Goal: Participate in discussion: Engage in conversation with other users on a specific topic

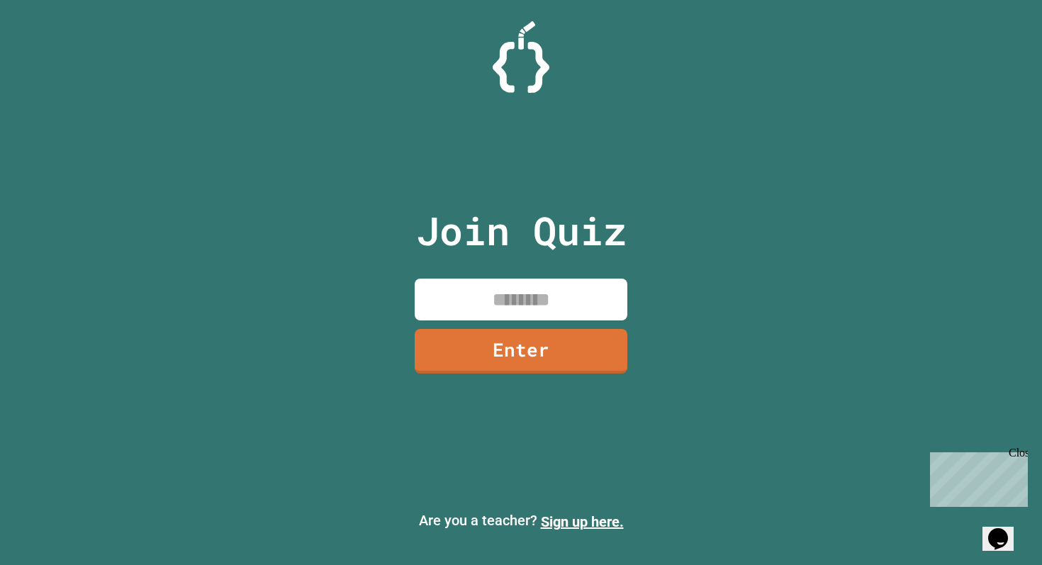
click at [457, 307] on input at bounding box center [521, 300] width 213 height 42
type input "********"
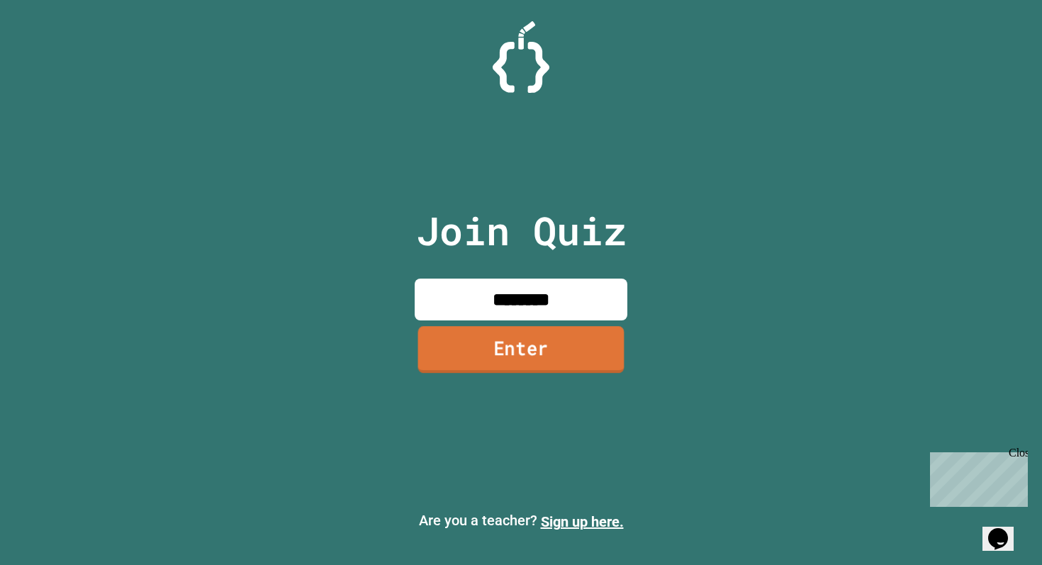
click at [503, 350] on link "Enter" at bounding box center [521, 349] width 206 height 47
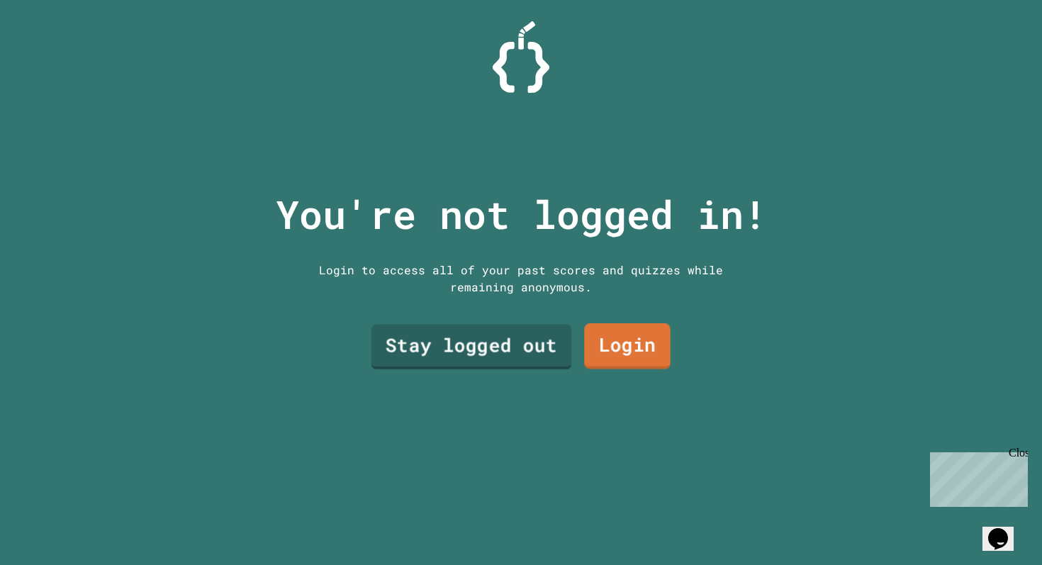
click at [496, 357] on link "Stay logged out" at bounding box center [472, 347] width 201 height 45
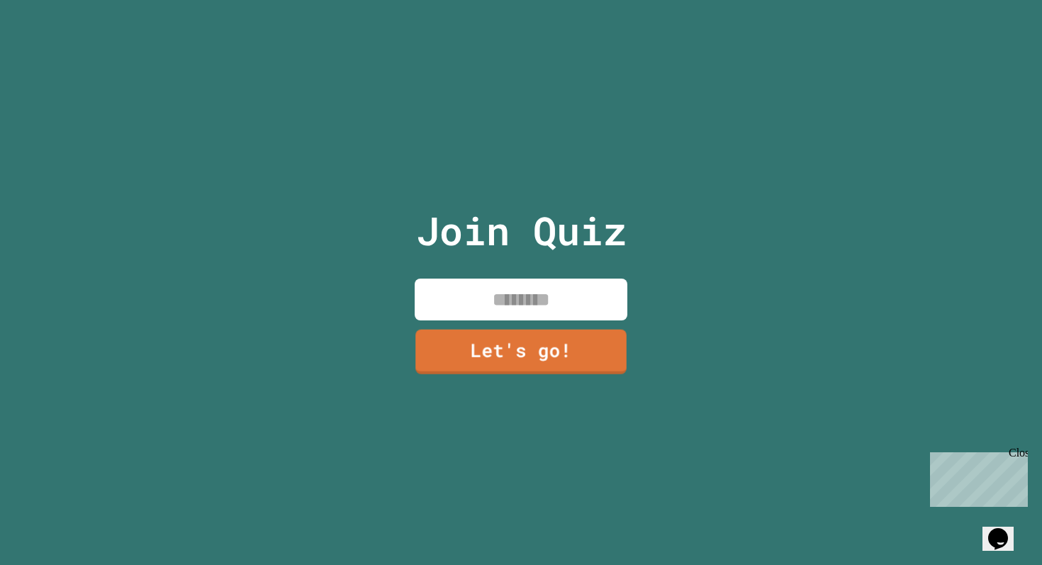
click at [508, 308] on input at bounding box center [521, 300] width 213 height 42
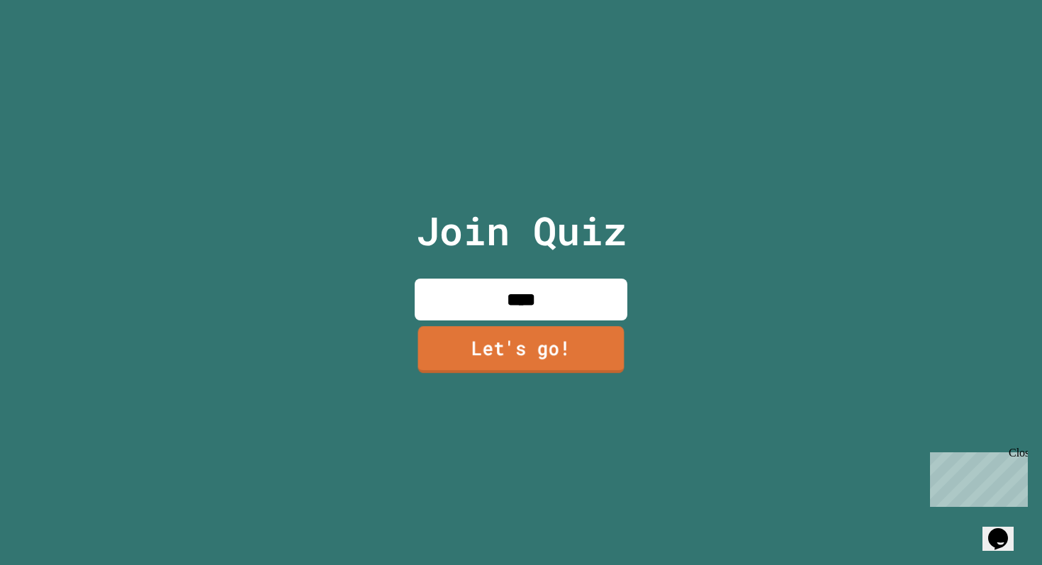
type input "****"
click at [526, 343] on link "Let's go!" at bounding box center [521, 349] width 206 height 47
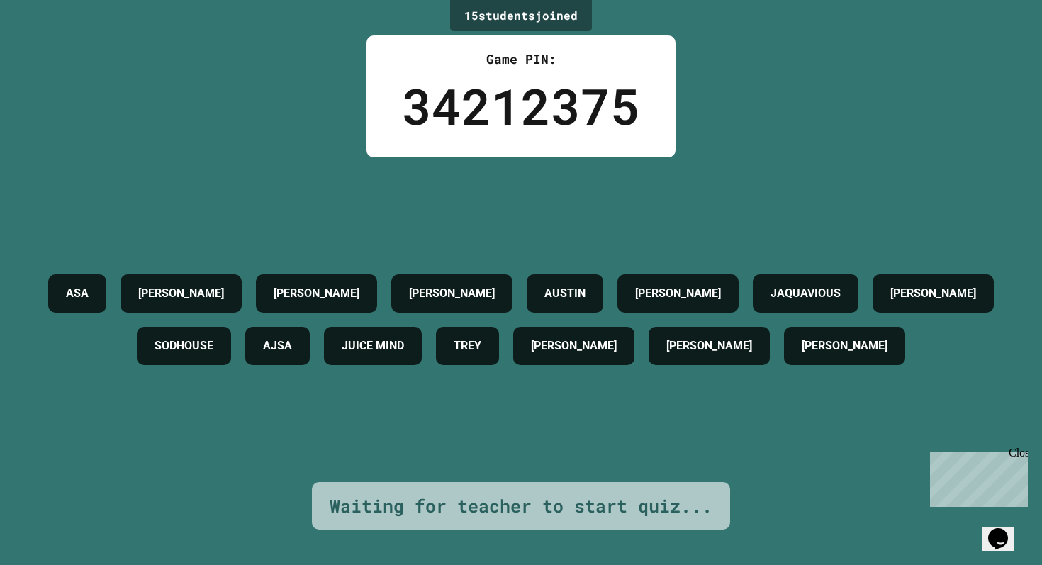
click at [1016, 451] on div "Close" at bounding box center [1018, 456] width 18 height 18
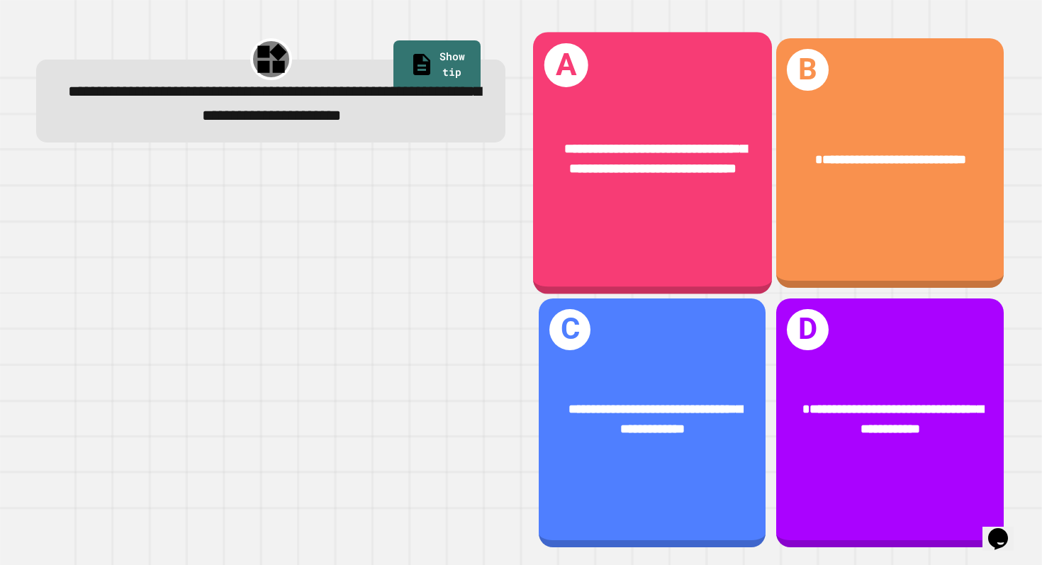
click at [653, 176] on span "**********" at bounding box center [655, 159] width 182 height 34
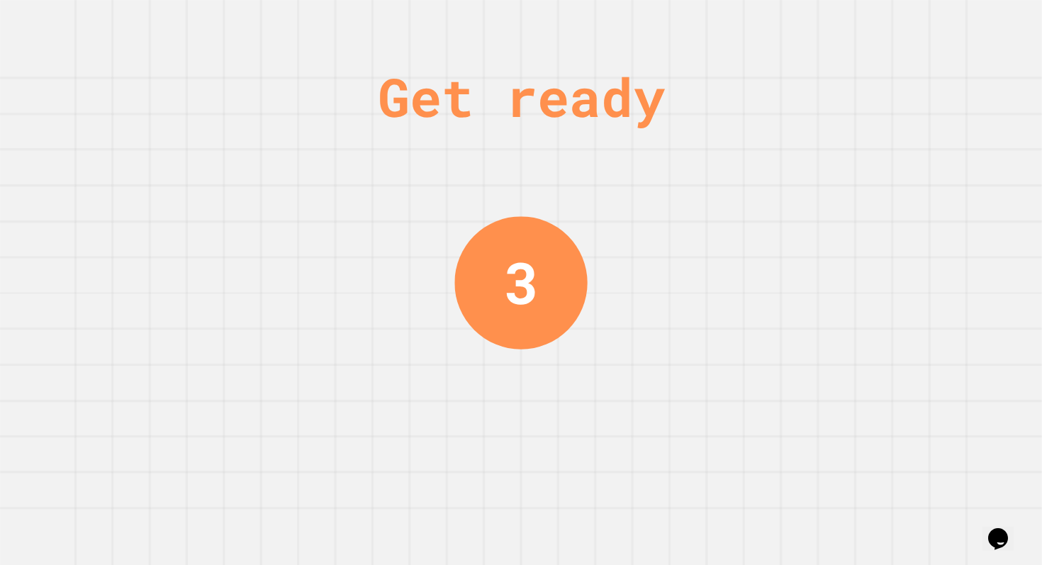
click at [653, 181] on div "Get ready 3" at bounding box center [521, 282] width 1042 height 565
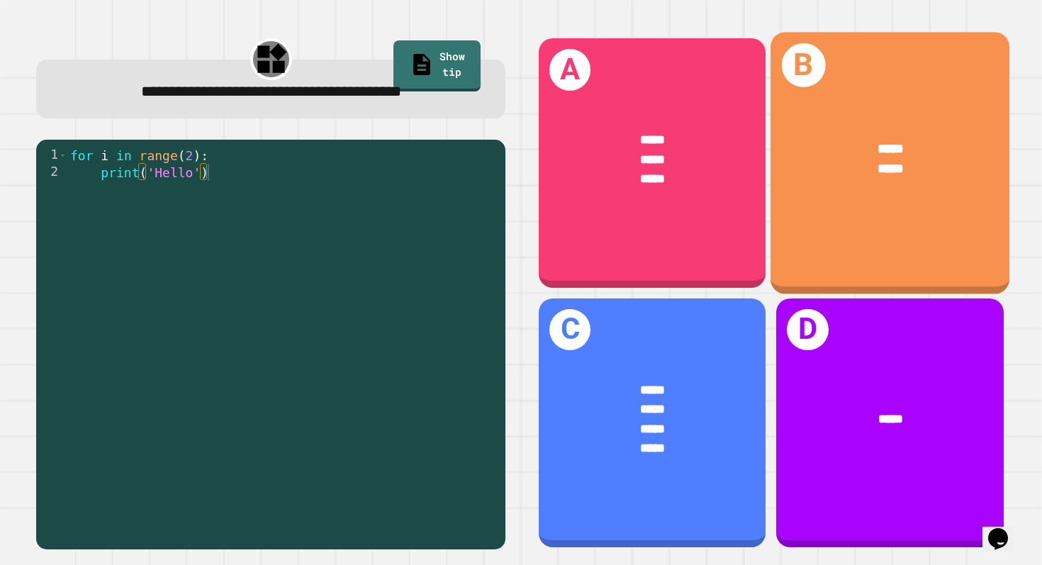
click at [879, 179] on div "*****" at bounding box center [891, 170] width 185 height 21
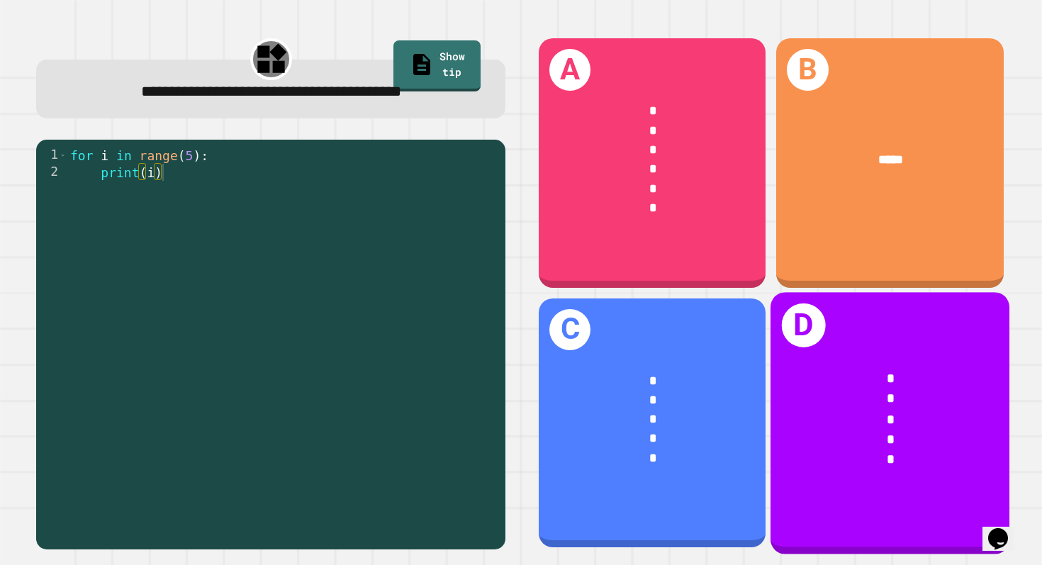
click at [834, 400] on div "*" at bounding box center [891, 399] width 185 height 21
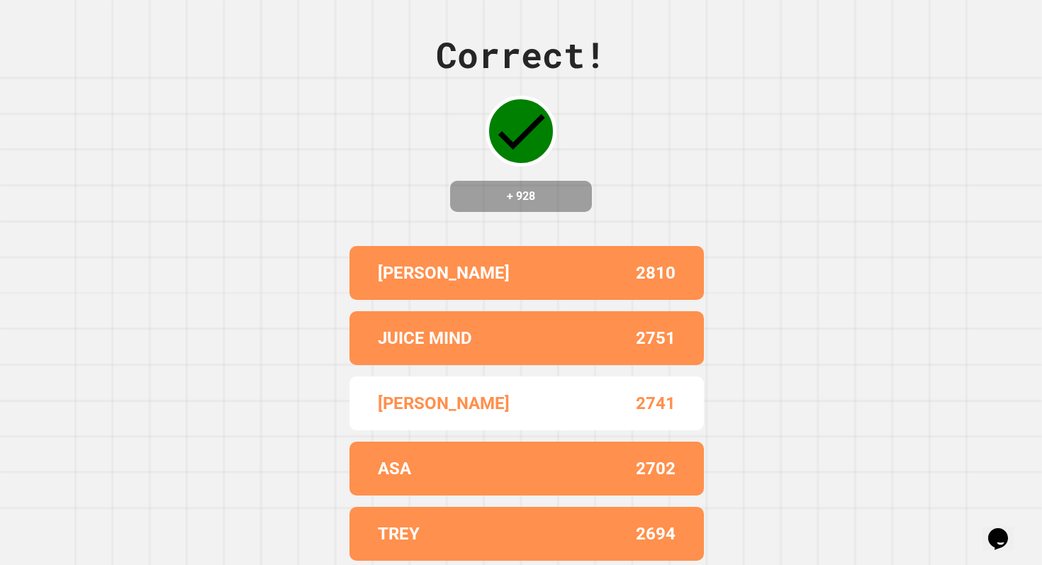
click at [833, 350] on div "Correct! + 928 [PERSON_NAME] 2810 JUICE MIND 2751 LUKE 2741 ASA 2702 TREY 2694" at bounding box center [521, 282] width 1042 height 565
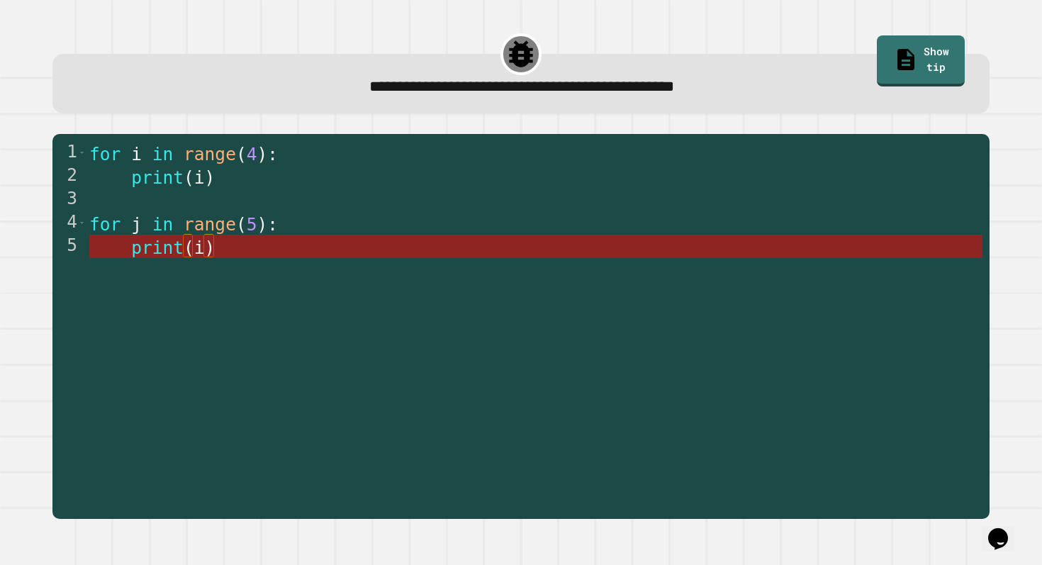
click at [199, 255] on span "i" at bounding box center [199, 248] width 11 height 21
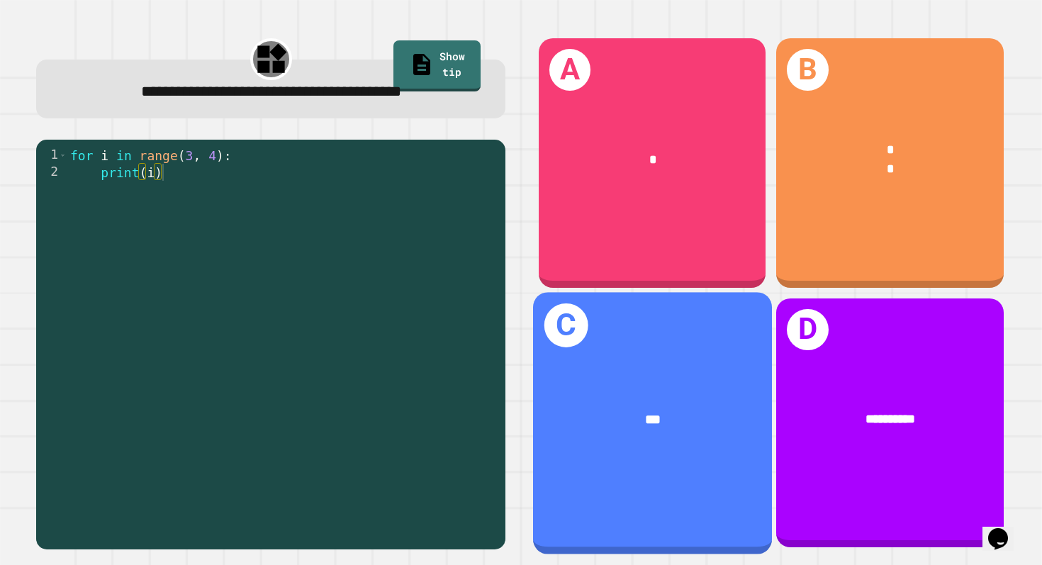
click at [683, 393] on div "***" at bounding box center [652, 419] width 239 height 74
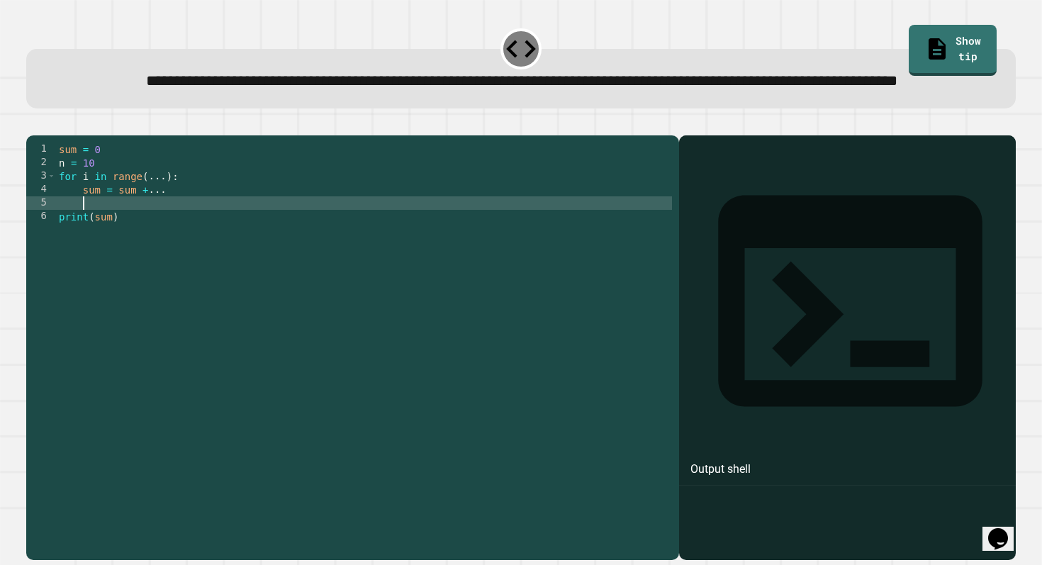
click at [132, 251] on div "sum = 0 n = 10 for i in range ( ... ) : sum = sum + ... print ( sum )" at bounding box center [364, 331] width 616 height 377
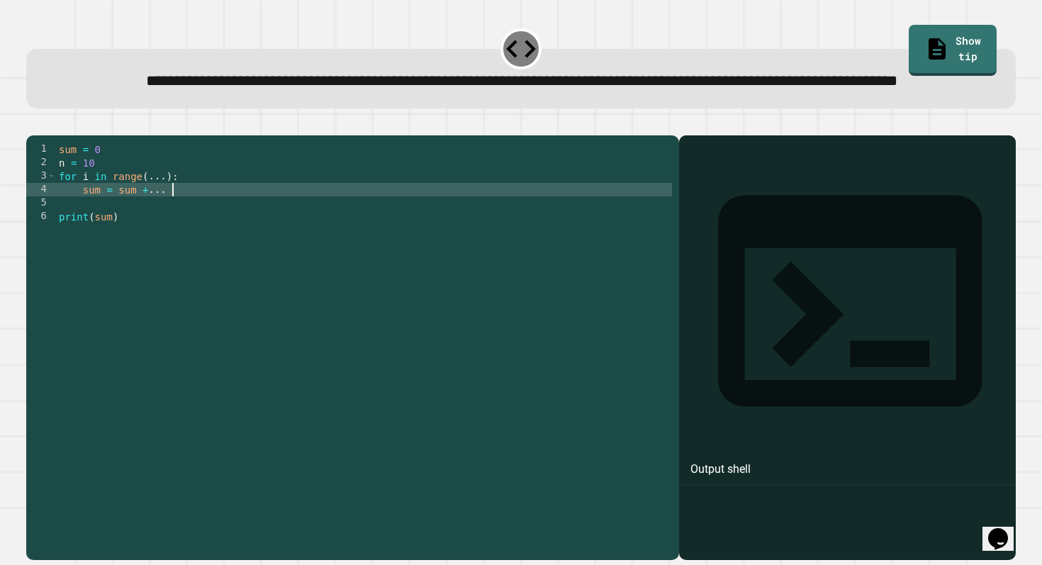
click at [184, 239] on div "sum = 0 n = 10 for i in range ( ... ) : sum = sum + ... print ( sum )" at bounding box center [364, 331] width 616 height 377
click at [44, 138] on icon "button" at bounding box center [43, 133] width 8 height 10
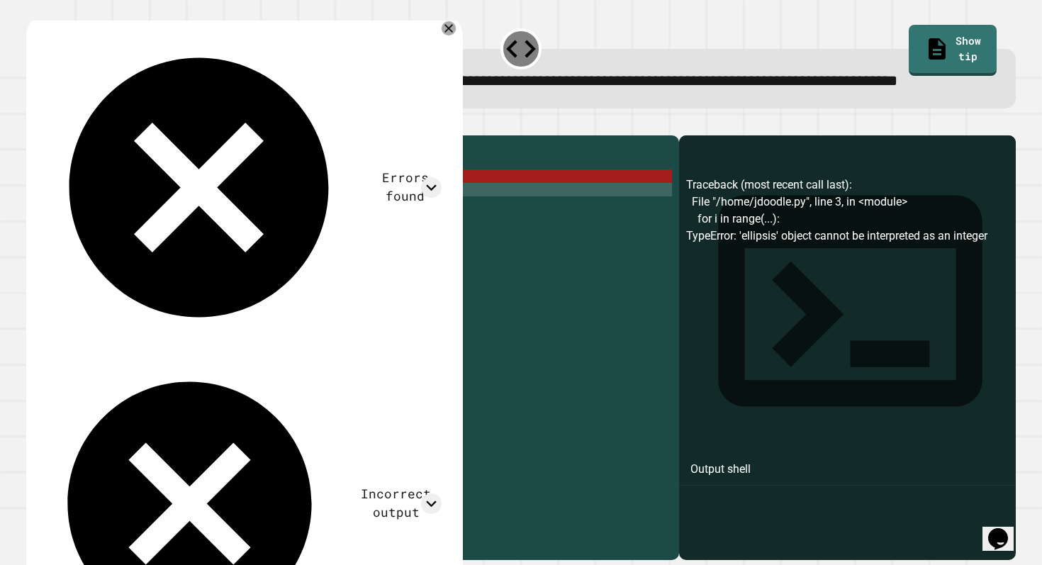
click at [456, 35] on icon at bounding box center [449, 28] width 14 height 14
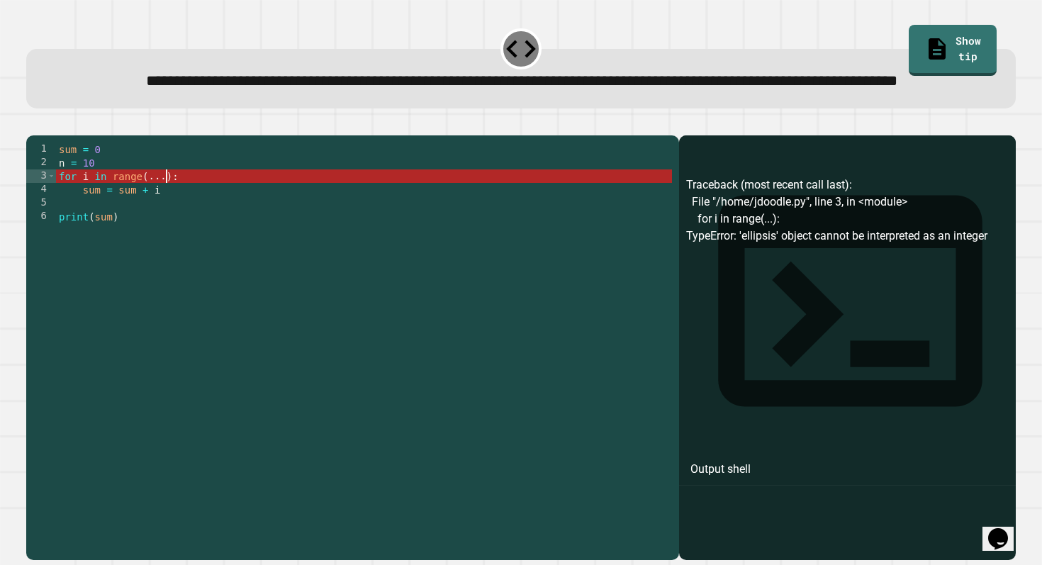
click at [164, 223] on div "sum = 0 n = 10 for i in range ( ... ) : sum = sum + i print ( sum )" at bounding box center [364, 331] width 616 height 377
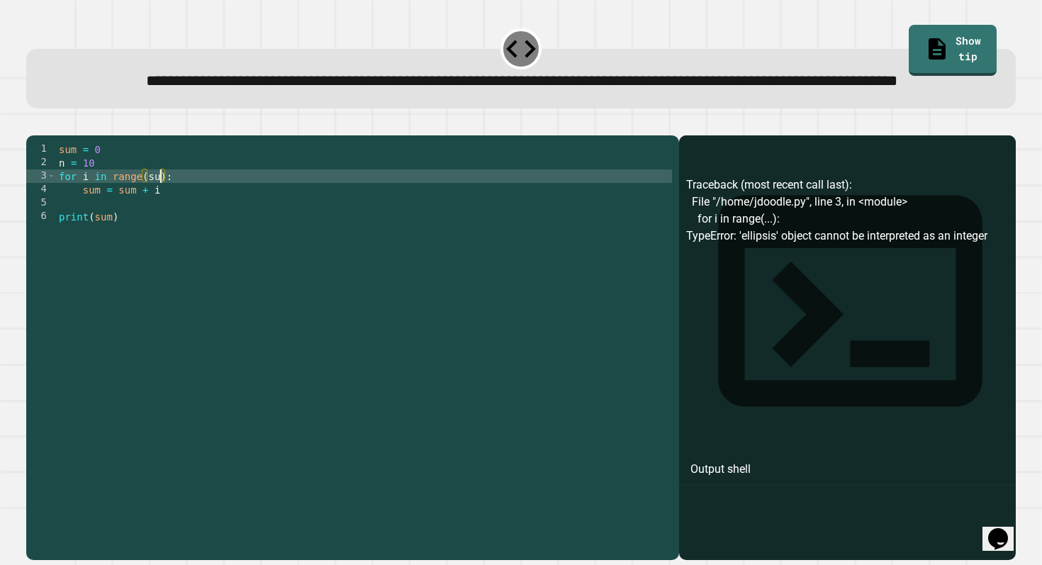
scroll to position [0, 8]
click at [33, 124] on button "button" at bounding box center [33, 124] width 0 height 0
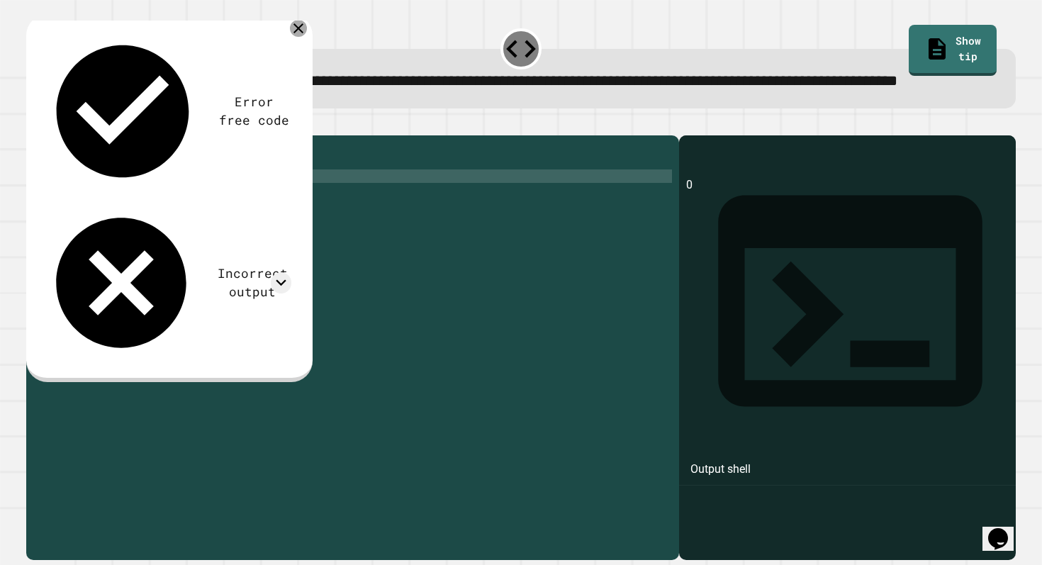
click at [299, 33] on icon at bounding box center [299, 28] width 10 height 10
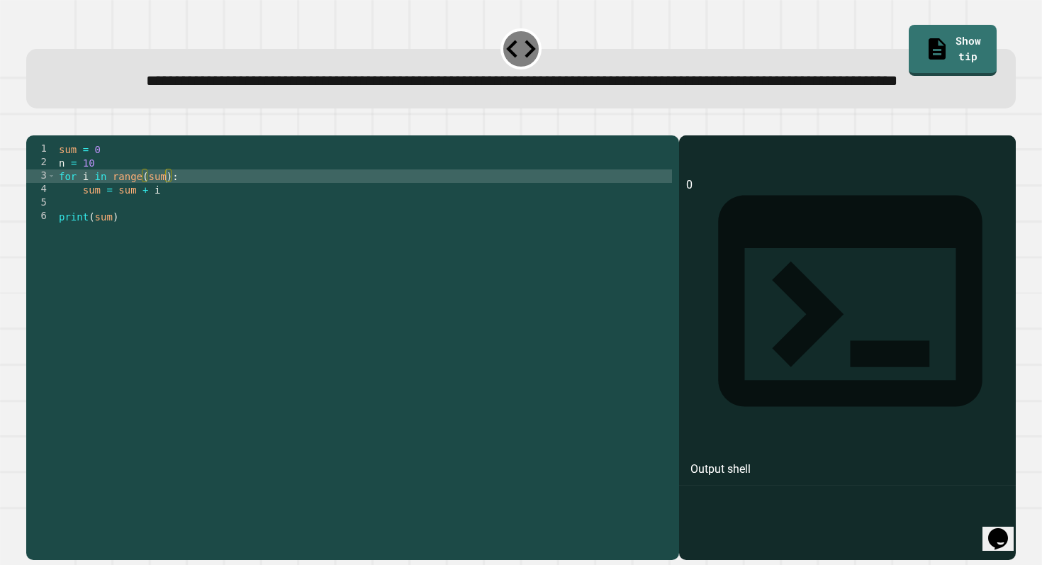
click at [165, 224] on div "sum = 0 n = 10 for i in range ( sum ) : sum = sum + i print ( sum )" at bounding box center [364, 331] width 616 height 377
click at [33, 124] on icon "button" at bounding box center [33, 124] width 0 height 0
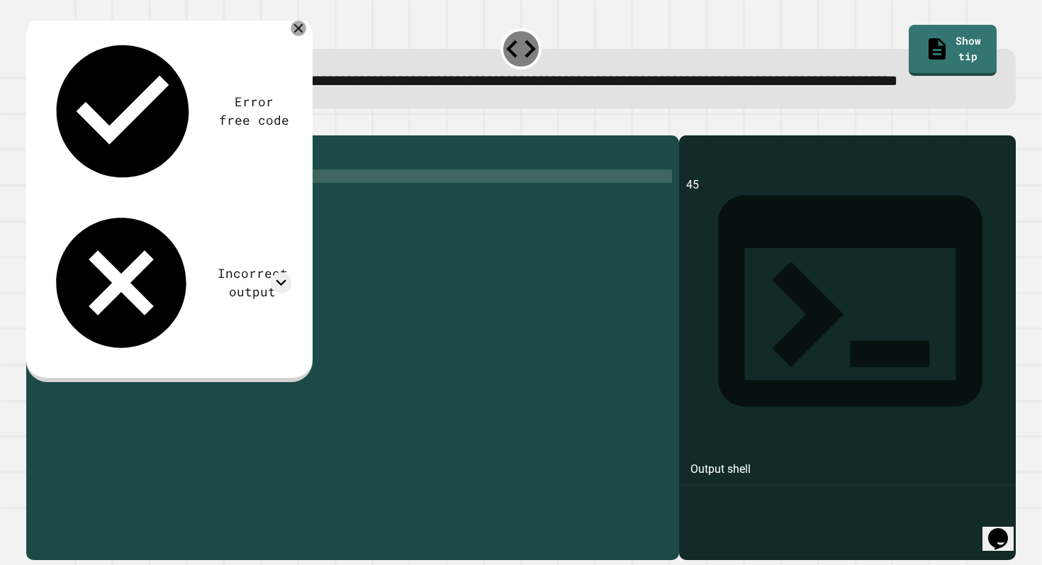
click at [300, 36] on icon at bounding box center [299, 29] width 16 height 16
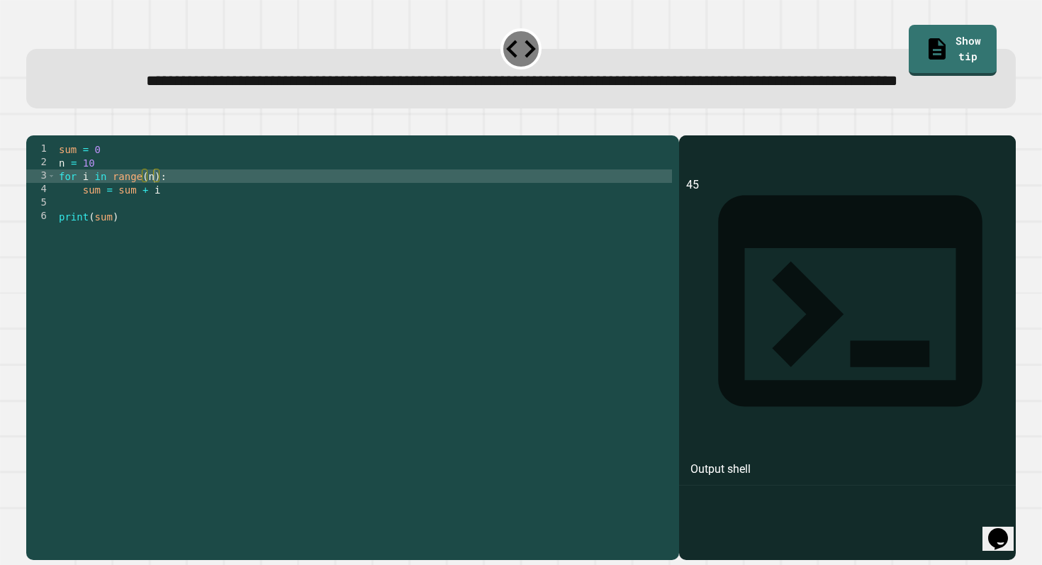
click at [165, 241] on div "sum = 0 n = 10 for i in range ( n ) : sum = sum + i print ( sum )" at bounding box center [364, 331] width 616 height 377
click at [155, 223] on div "sum = 0 n = 10 for i in range ( n ) : sum = sum + i print ( sum )" at bounding box center [364, 331] width 616 height 377
click at [155, 226] on div "sum = 0 n = 10 for i in range ( n ) : sum = sum + i print ( sum )" at bounding box center [364, 331] width 616 height 377
type textarea "**********"
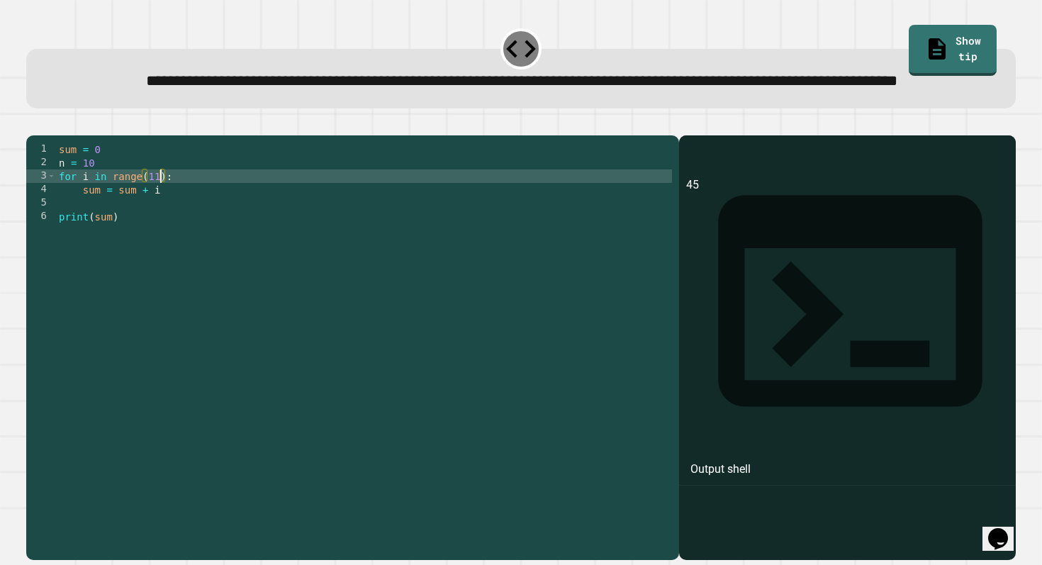
click at [45, 138] on icon "button" at bounding box center [43, 133] width 8 height 10
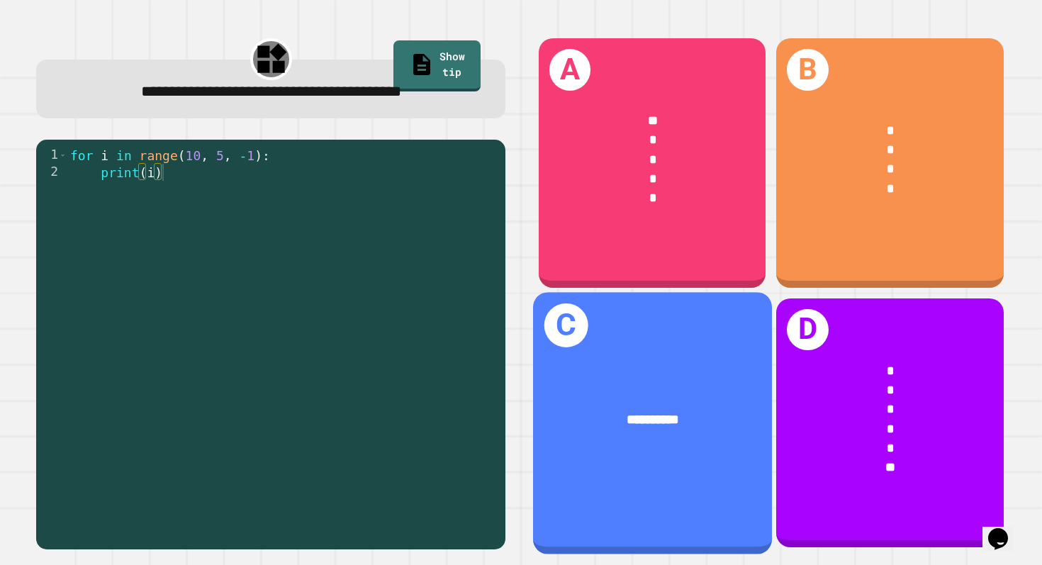
click at [662, 433] on div "**********" at bounding box center [652, 419] width 239 height 74
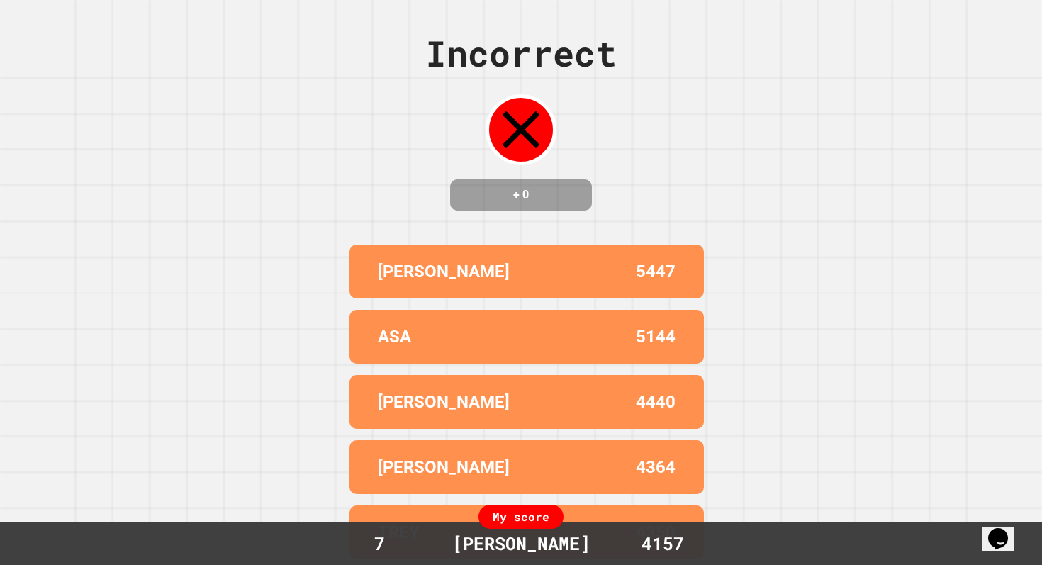
scroll to position [0, 0]
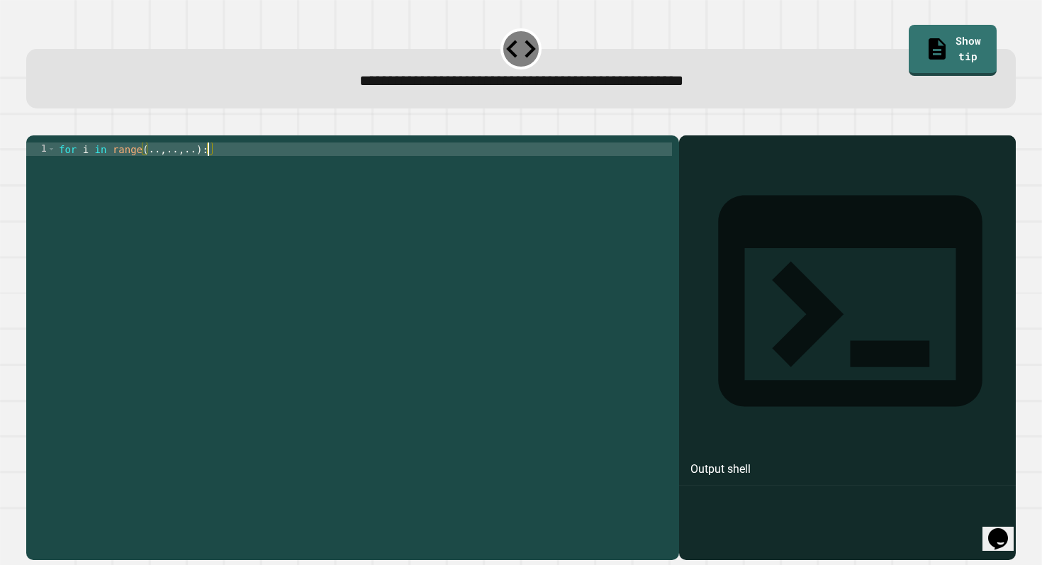
click at [208, 174] on div "for i in range ( .. , .. , .. ) :" at bounding box center [364, 345] width 616 height 404
click at [164, 174] on div "for i in range ( .. , .. , .. ) :" at bounding box center [364, 345] width 616 height 404
click at [201, 174] on div "for i in range ( 10 , 1 , .. ) :" at bounding box center [364, 345] width 616 height 404
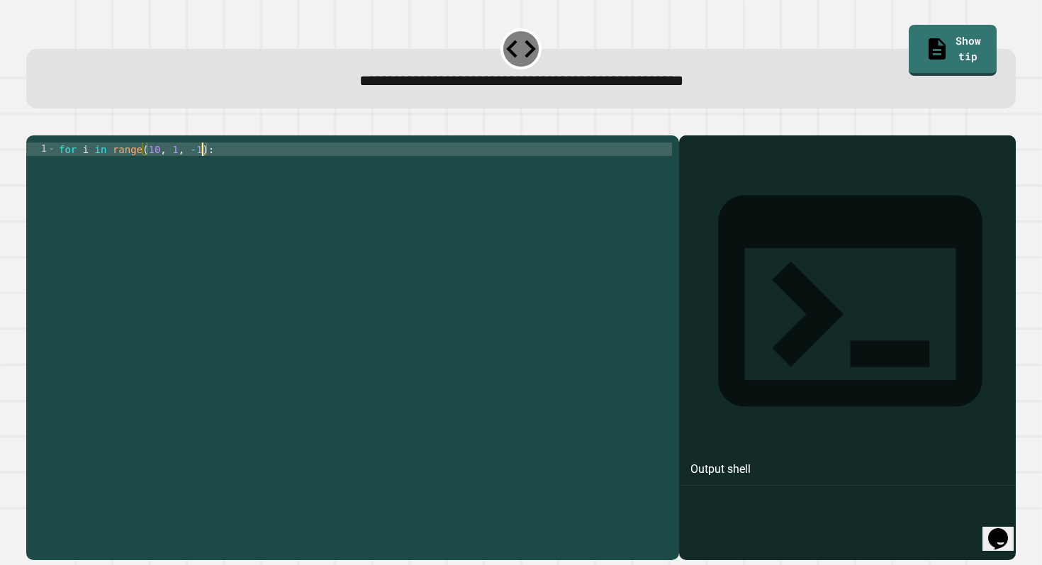
type textarea "**********"
click at [33, 124] on icon "button" at bounding box center [33, 124] width 0 height 0
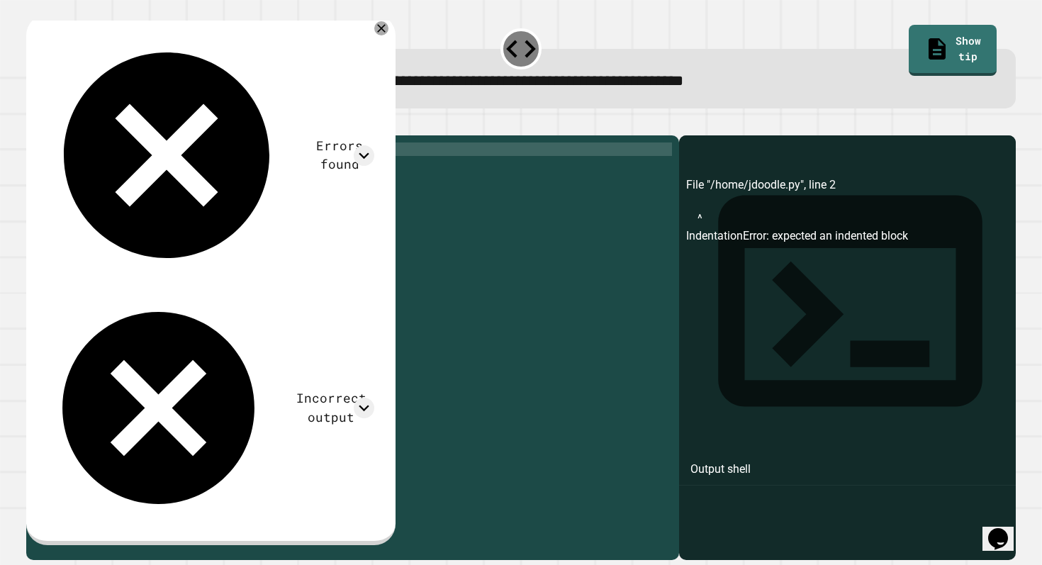
click at [248, 186] on div "for i in range ( 10 , 1 , - 1 ) :" at bounding box center [364, 345] width 616 height 404
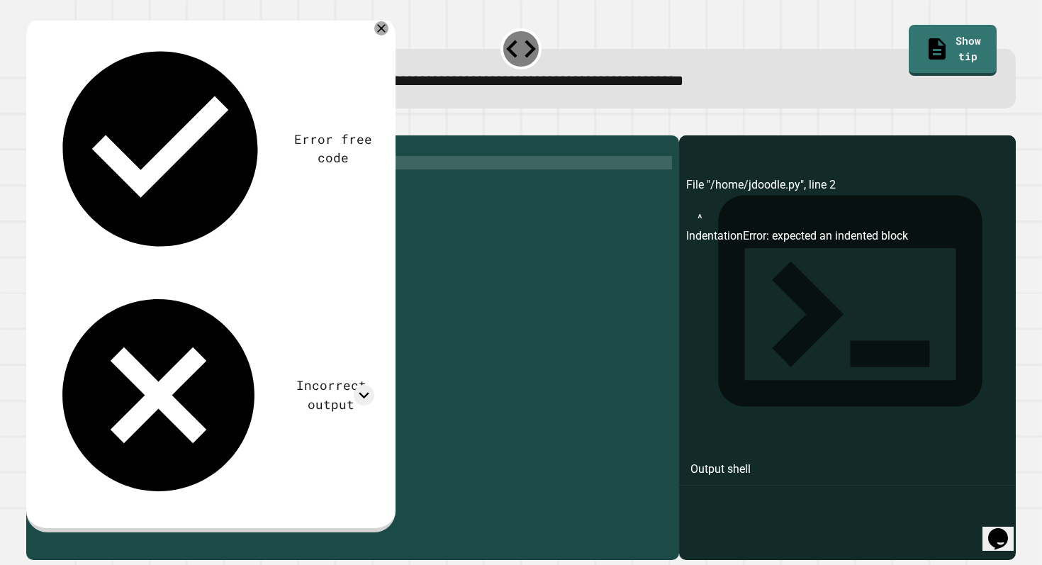
scroll to position [0, 4]
click at [47, 133] on icon "button" at bounding box center [43, 133] width 8 height 10
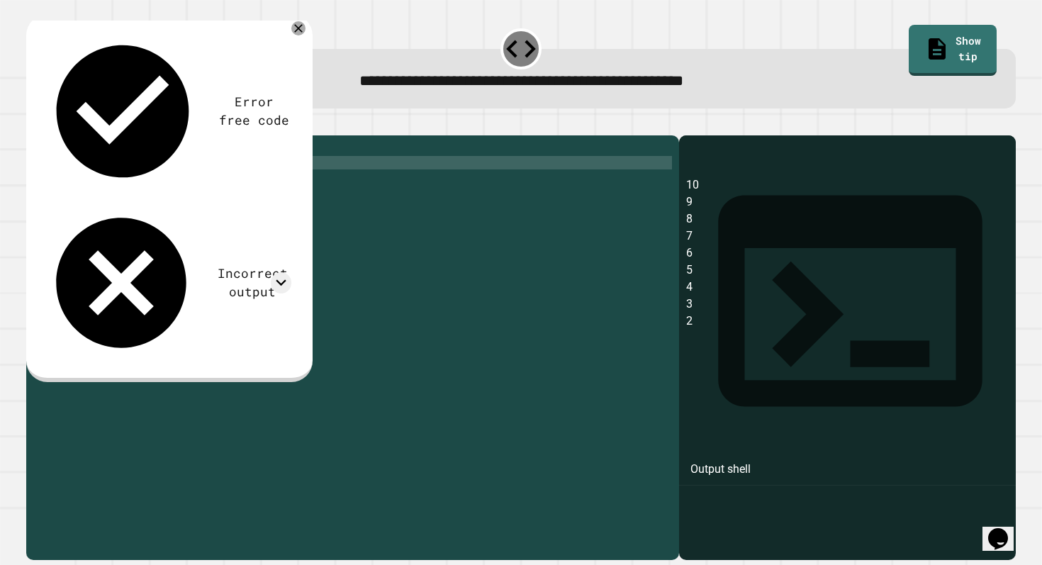
click at [201, 174] on div "for i in range ( 10 , 1 , - 1 ) : print ( i )" at bounding box center [364, 345] width 616 height 404
click at [47, 136] on icon "button" at bounding box center [43, 133] width 8 height 10
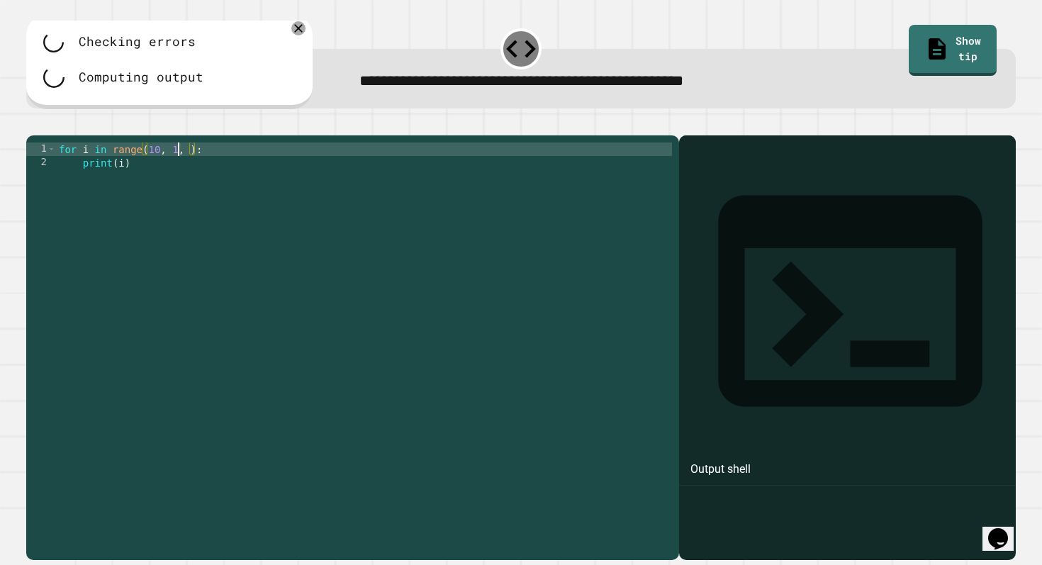
click at [177, 172] on div "for i in range ( 10 , 1 , ) : print ( i )" at bounding box center [364, 345] width 616 height 404
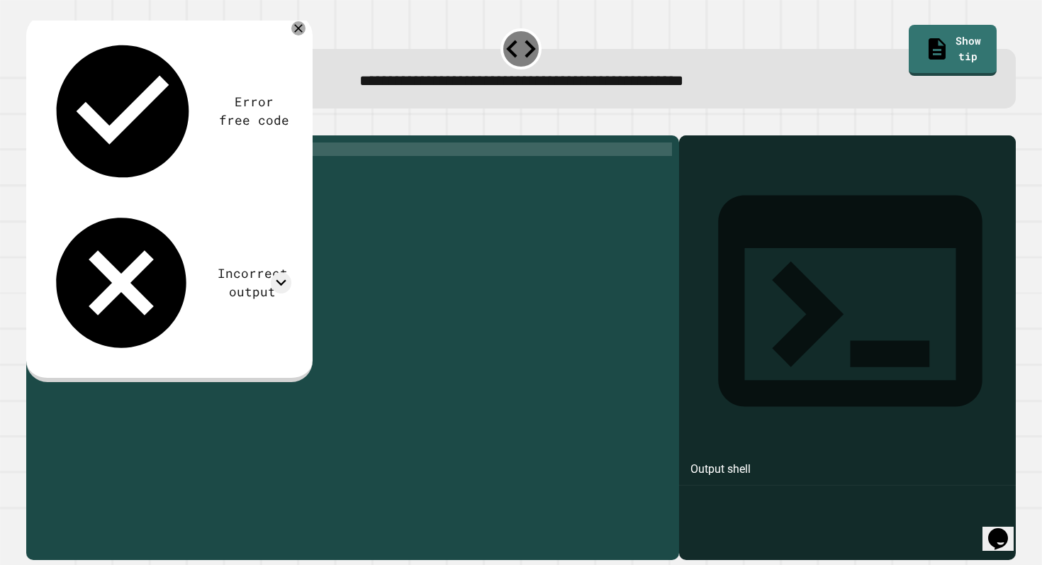
scroll to position [0, 9]
click at [33, 124] on icon "button" at bounding box center [33, 124] width 0 height 0
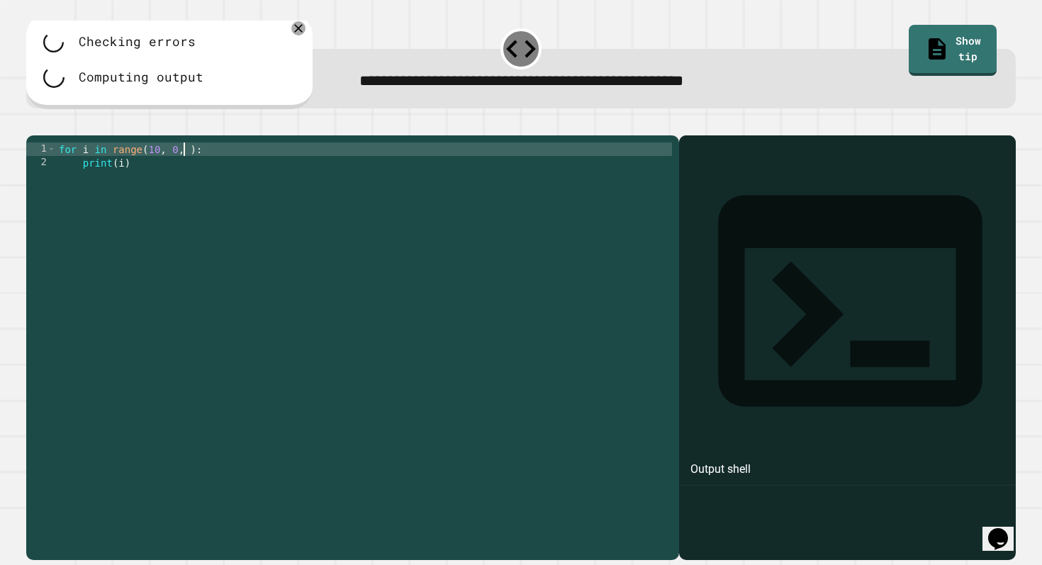
click at [185, 175] on div "for i in range ( 10 , 0 , ) : print ( i )" at bounding box center [364, 345] width 616 height 404
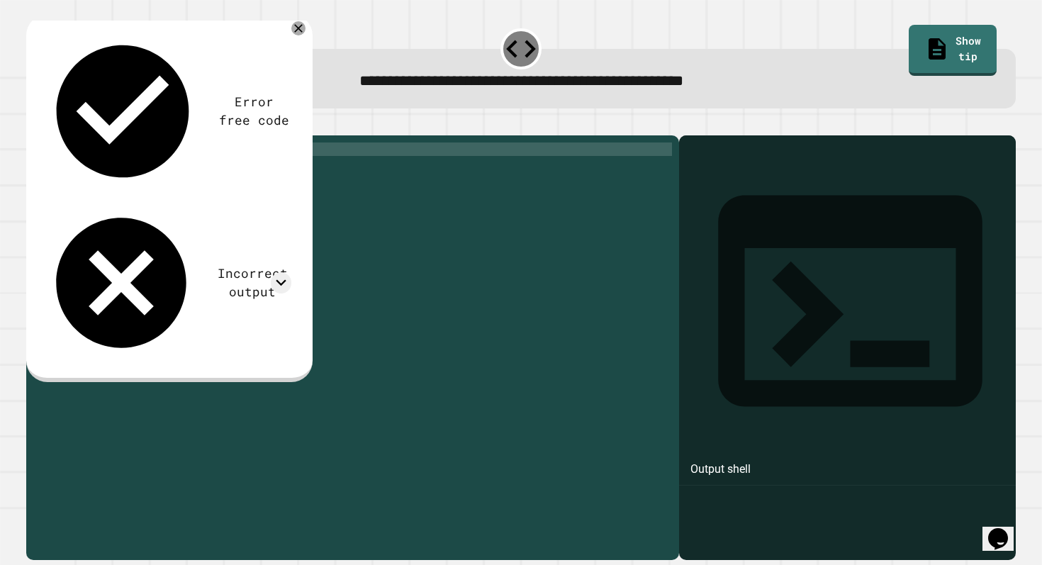
scroll to position [0, 10]
type textarea "**********"
click at [47, 134] on icon "button" at bounding box center [43, 133] width 8 height 10
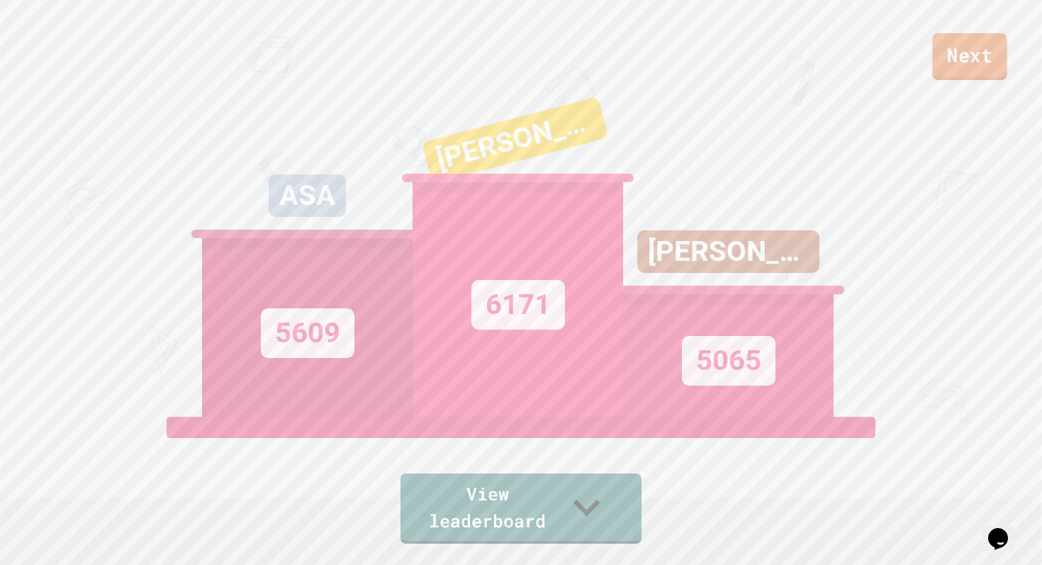
click at [975, 67] on link "Next" at bounding box center [970, 56] width 74 height 47
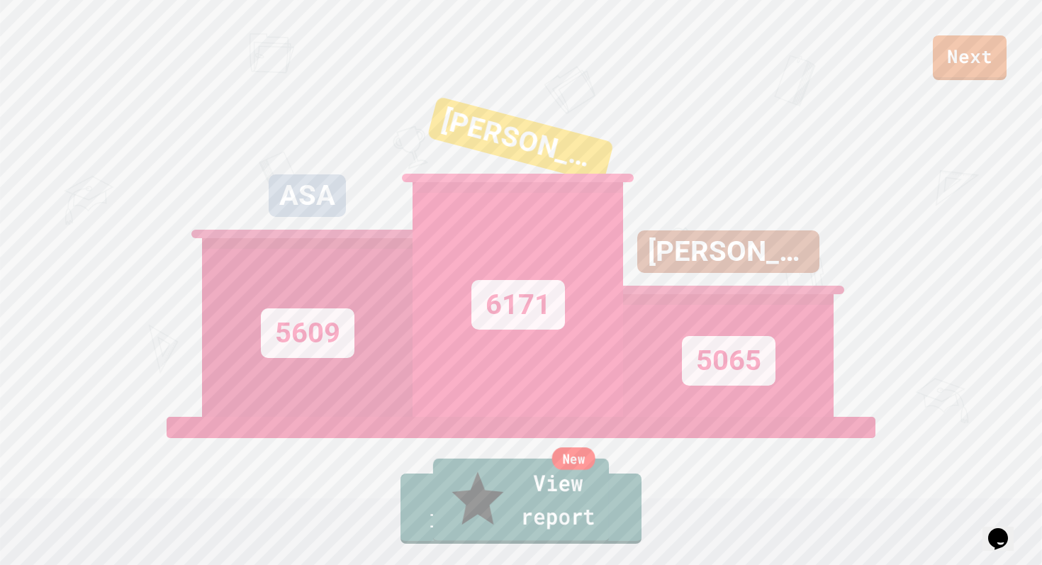
click at [550, 510] on link "New View report" at bounding box center [521, 501] width 176 height 85
